Goal: Information Seeking & Learning: Find specific fact

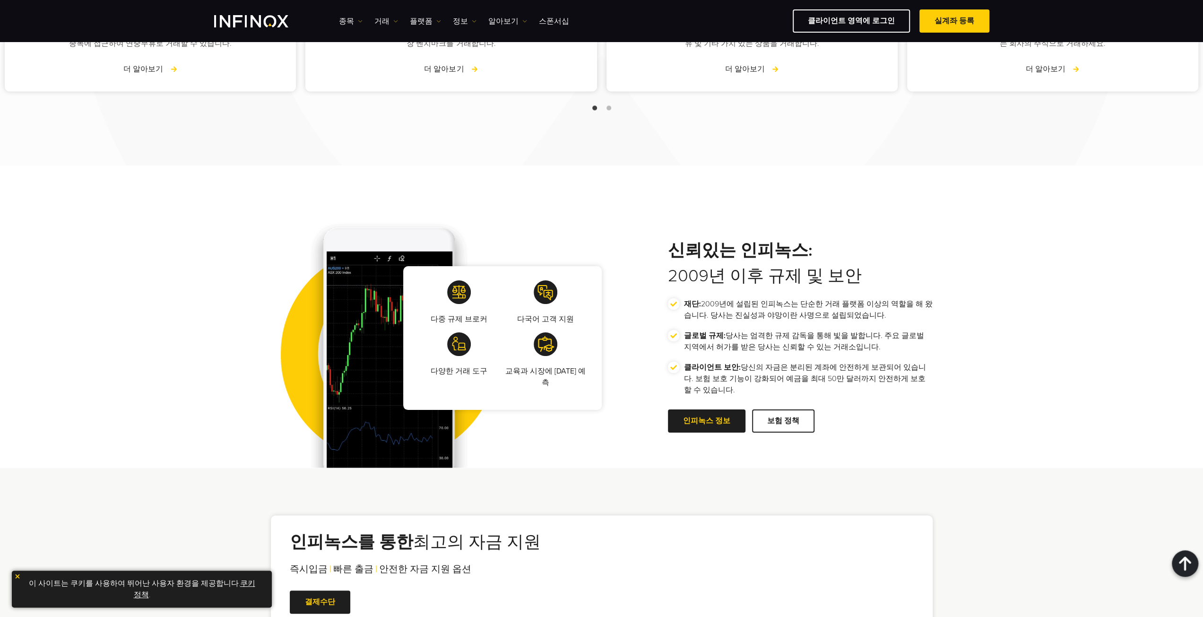
scroll to position [1339, 0]
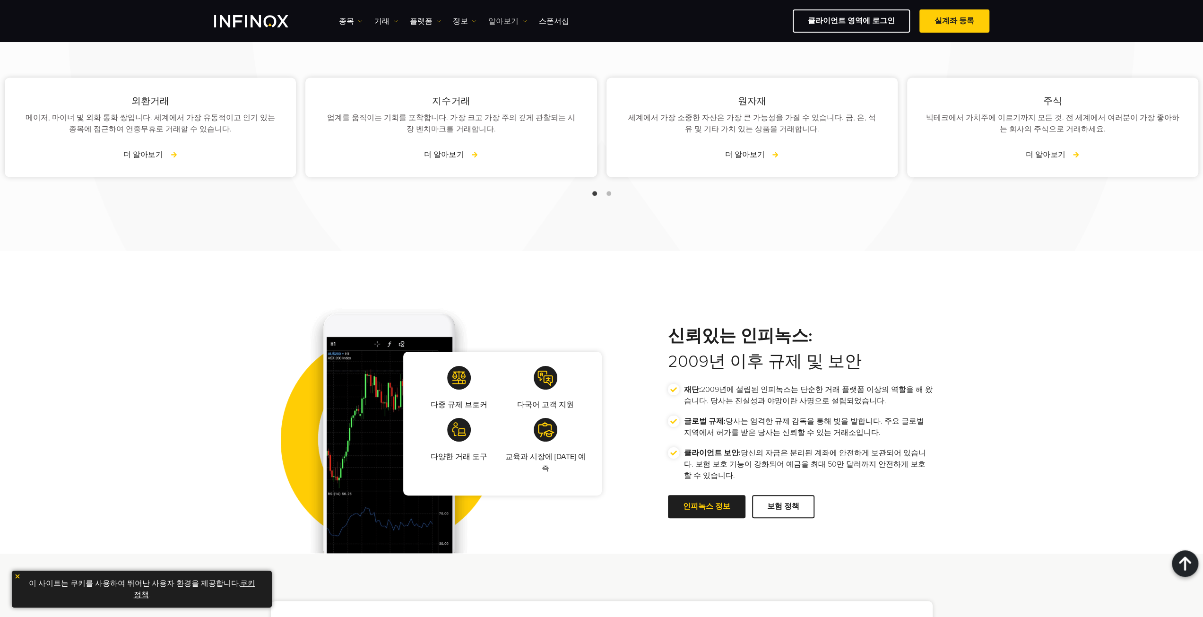
click at [497, 21] on link "알아보기" at bounding box center [507, 21] width 39 height 11
click at [500, 70] on link "FAQs" at bounding box center [528, 71] width 80 height 20
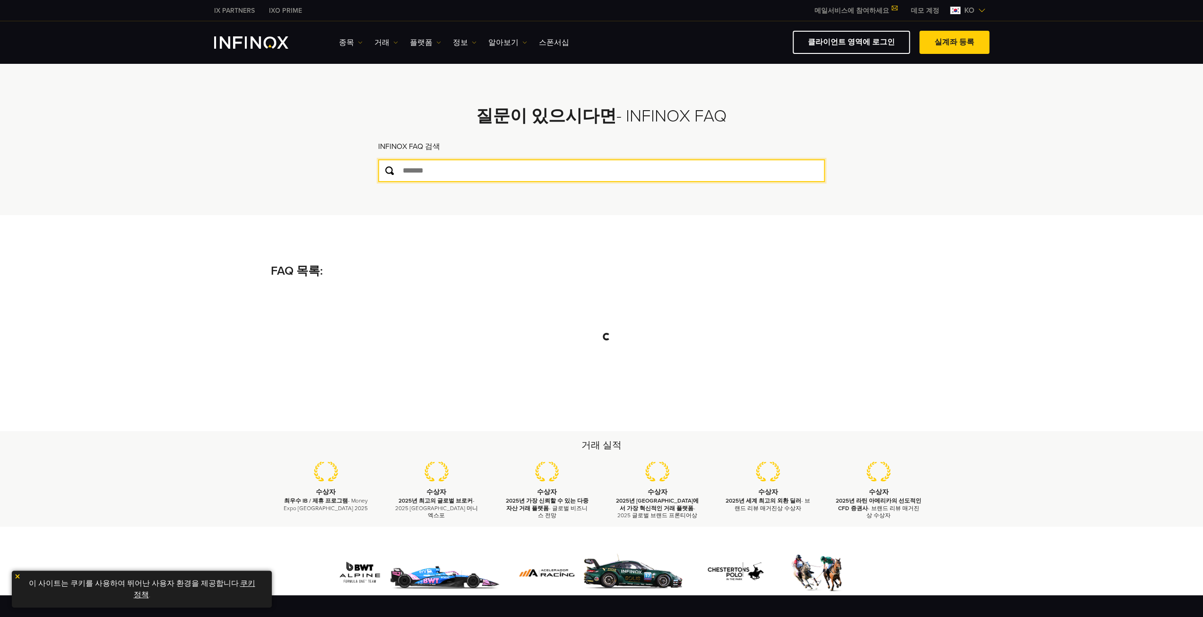
click at [469, 170] on input "text" at bounding box center [601, 170] width 447 height 23
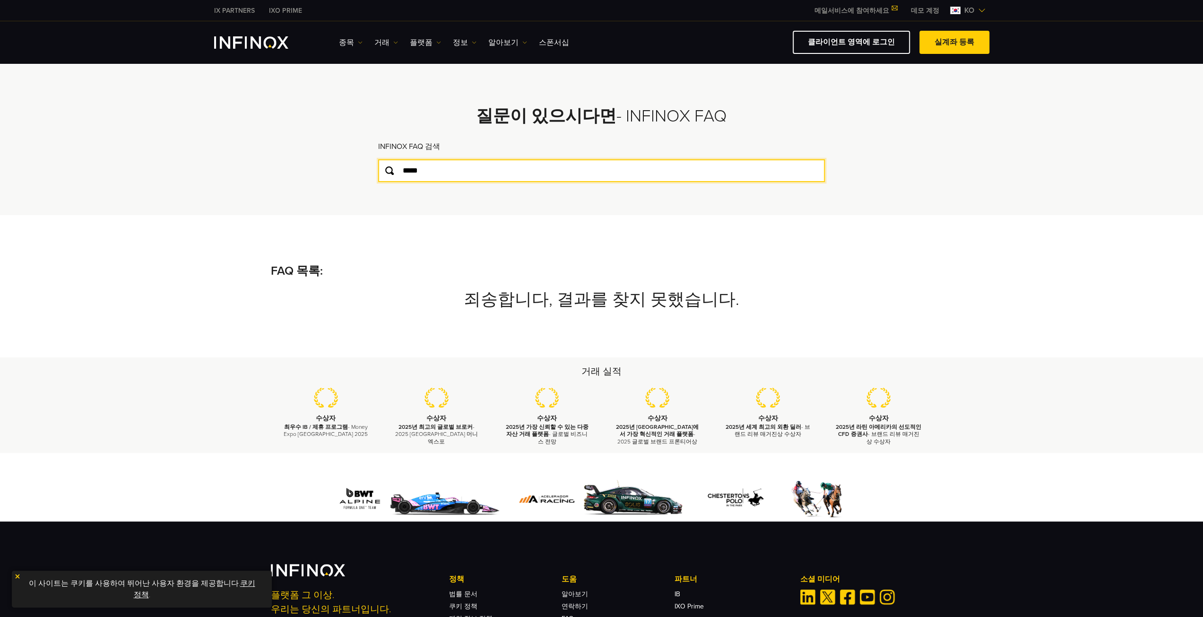
click at [445, 171] on input "*****" at bounding box center [601, 170] width 447 height 23
type input "*"
click at [442, 167] on input "text" at bounding box center [601, 170] width 447 height 23
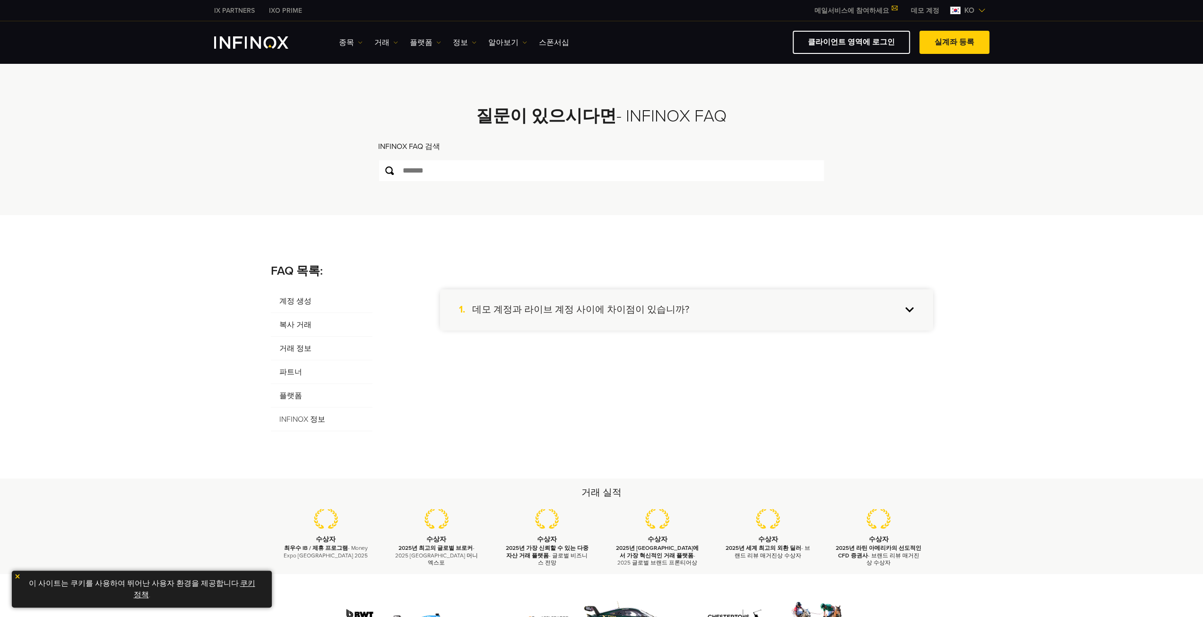
click at [294, 371] on span "파트너" at bounding box center [322, 372] width 102 height 24
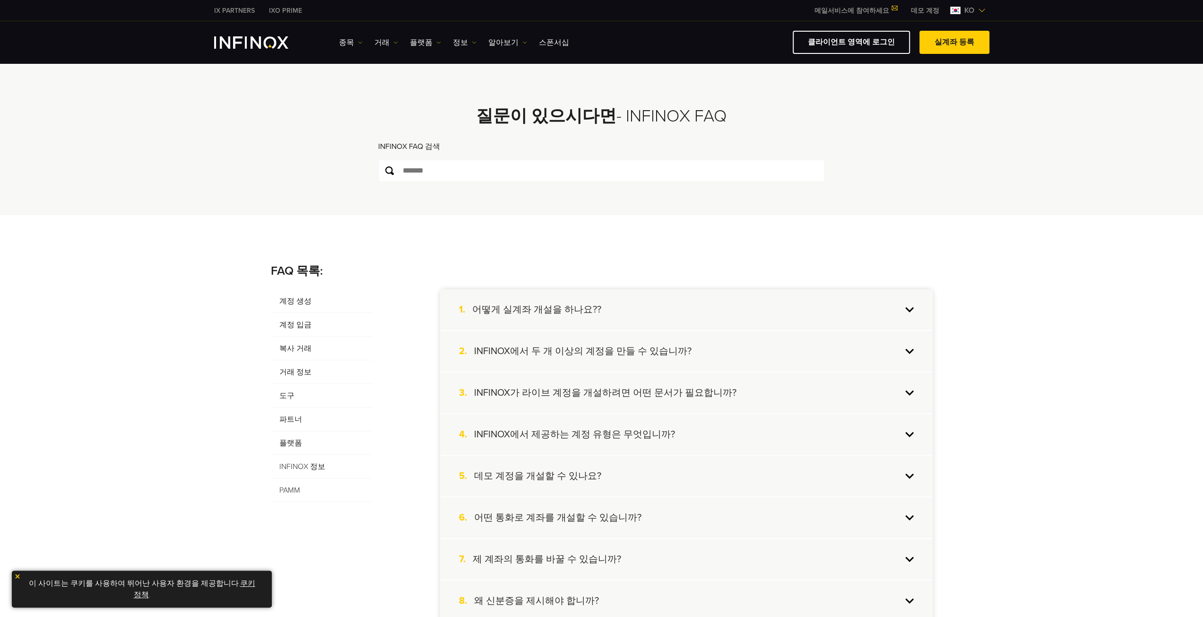
click at [293, 418] on span "파트너" at bounding box center [322, 419] width 102 height 24
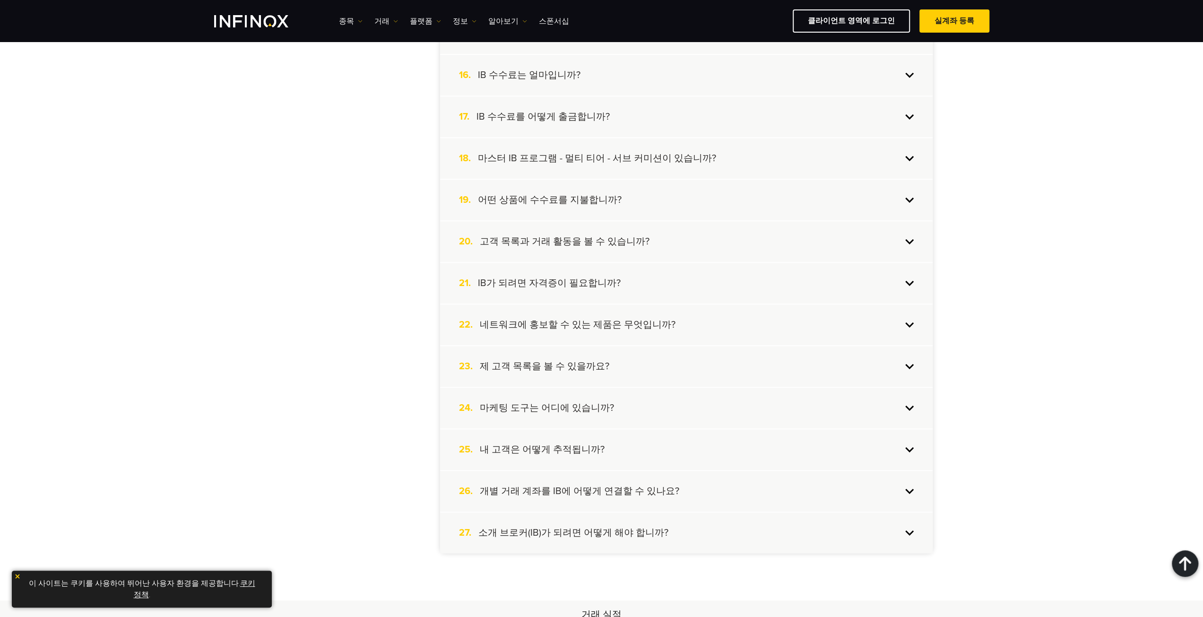
scroll to position [945, 0]
